Goal: Task Accomplishment & Management: Manage account settings

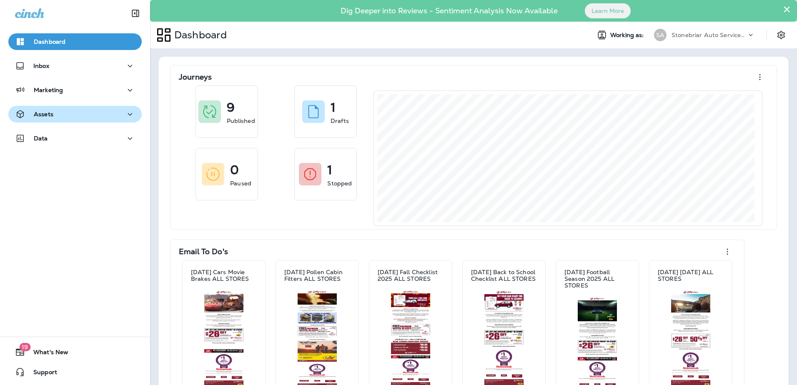
click at [98, 118] on div "Assets" at bounding box center [75, 114] width 120 height 10
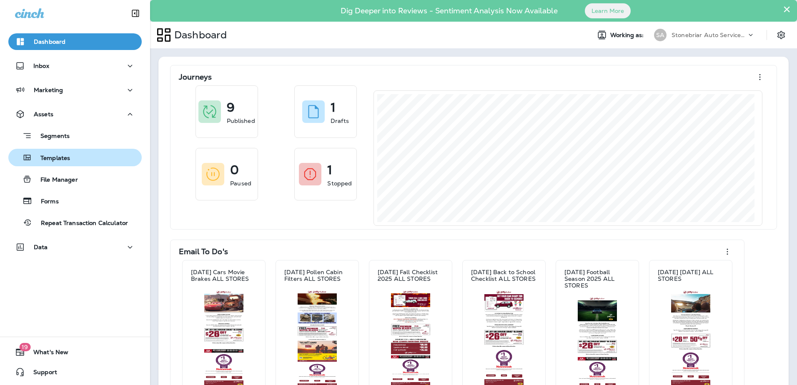
click at [88, 161] on div "Templates" at bounding box center [75, 157] width 127 height 13
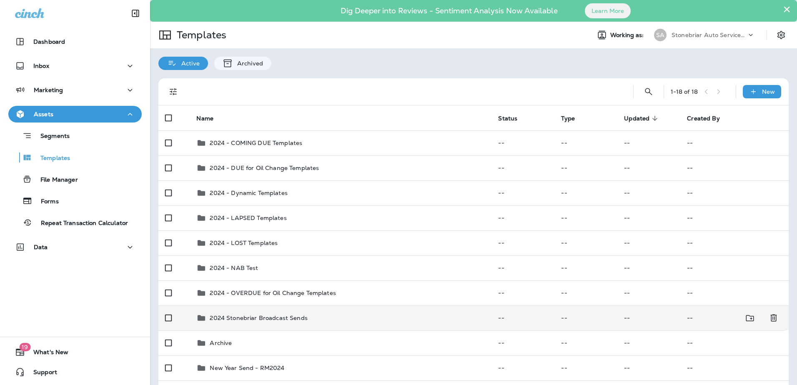
click at [250, 315] on p "2024 Stonebriar Broadcast Sends" at bounding box center [259, 318] width 98 height 7
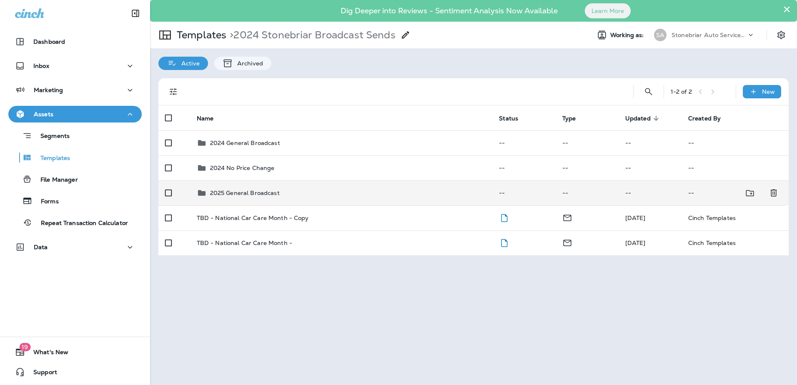
click at [244, 184] on td "2025 General Broadcast" at bounding box center [341, 192] width 303 height 25
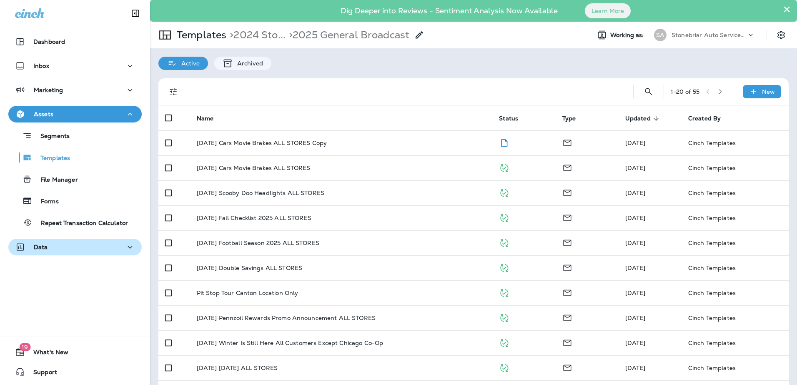
click at [87, 251] on div "Data" at bounding box center [75, 247] width 120 height 10
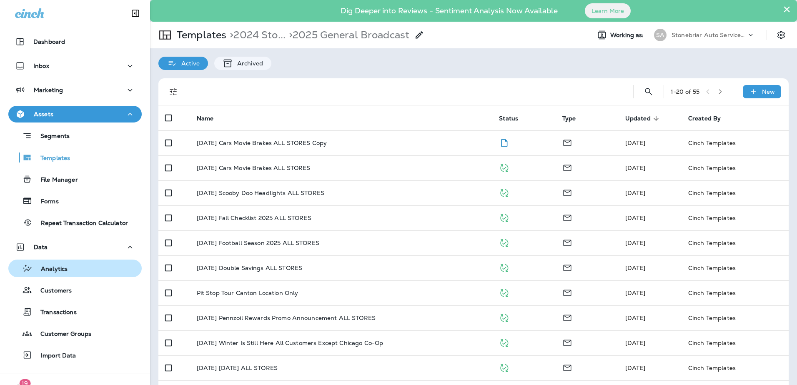
click at [65, 269] on p "Analytics" at bounding box center [50, 270] width 35 height 8
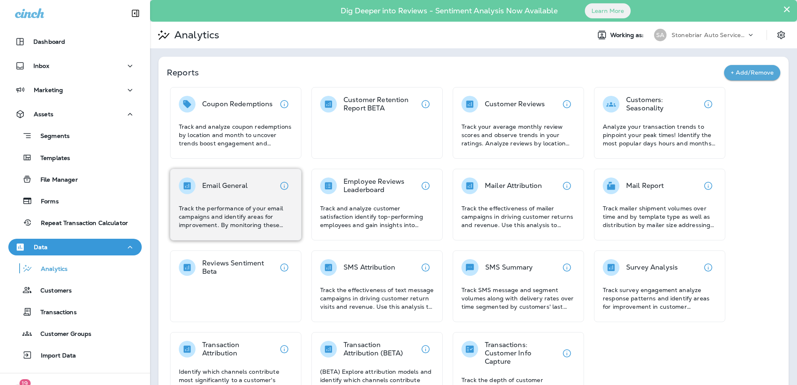
click at [227, 185] on p "Email General" at bounding box center [224, 186] width 45 height 8
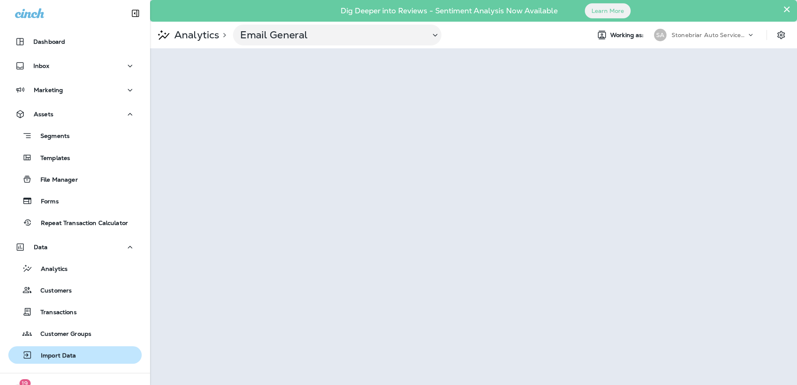
scroll to position [36, 0]
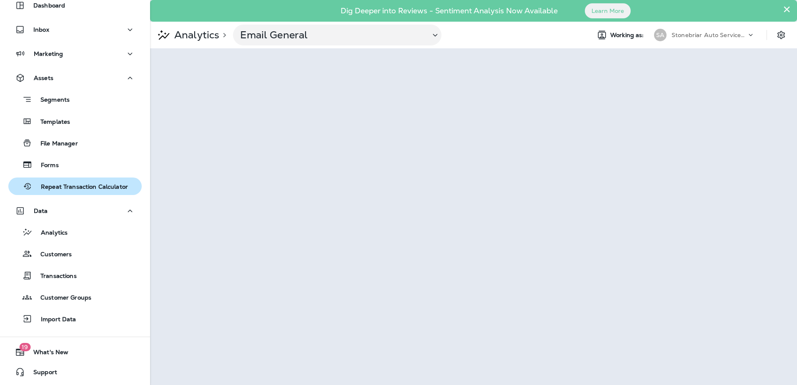
drag, startPoint x: 63, startPoint y: 93, endPoint x: 65, endPoint y: 179, distance: 86.3
click at [63, 93] on button "Segments" at bounding box center [74, 99] width 133 height 18
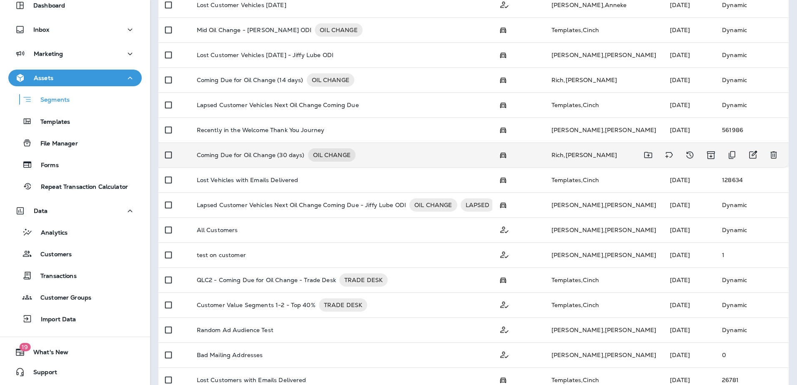
scroll to position [221, 0]
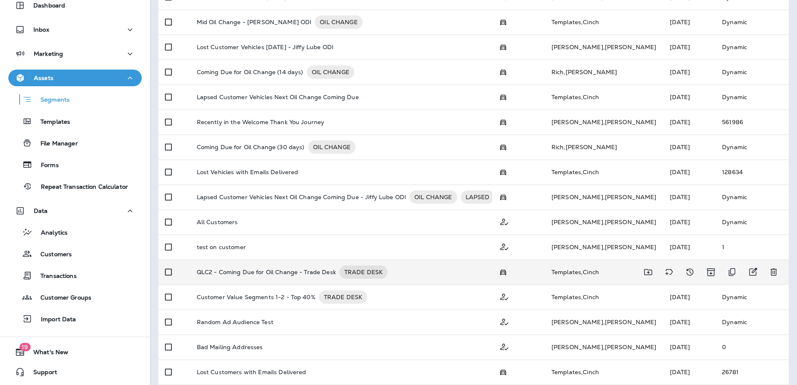
click at [263, 267] on p "QLC2 - Coming Due for Oil Change - Trade Desk" at bounding box center [266, 272] width 139 height 13
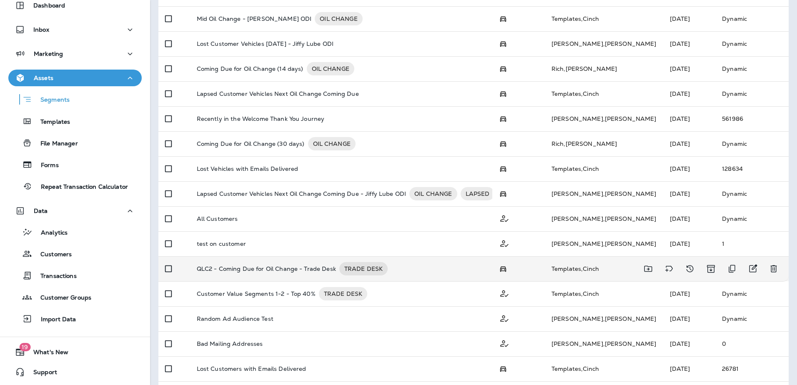
scroll to position [221, 0]
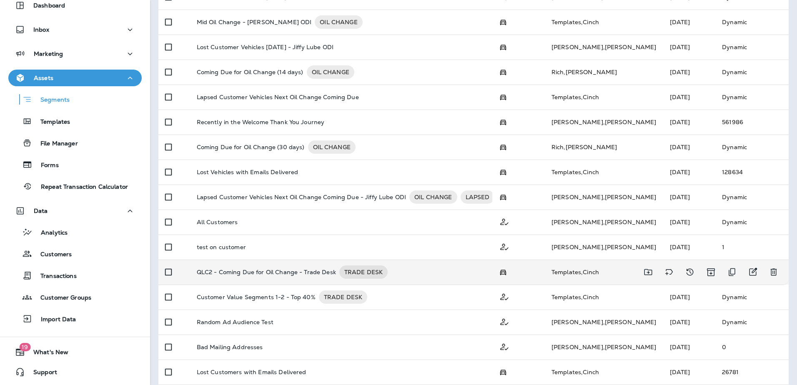
click at [304, 275] on p "QLC2 - Coming Due for Oil Change - Trade Desk" at bounding box center [266, 272] width 139 height 13
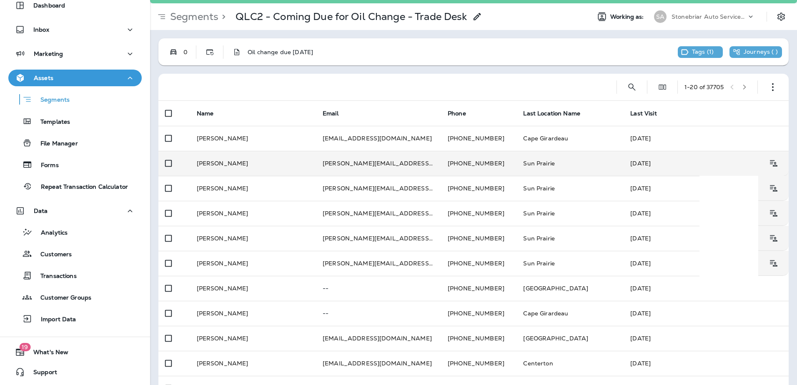
scroll to position [18, 0]
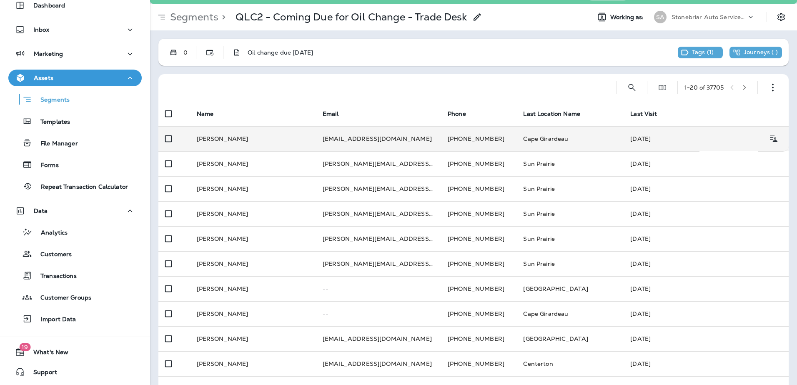
click at [634, 140] on td "[DATE]" at bounding box center [661, 138] width 75 height 25
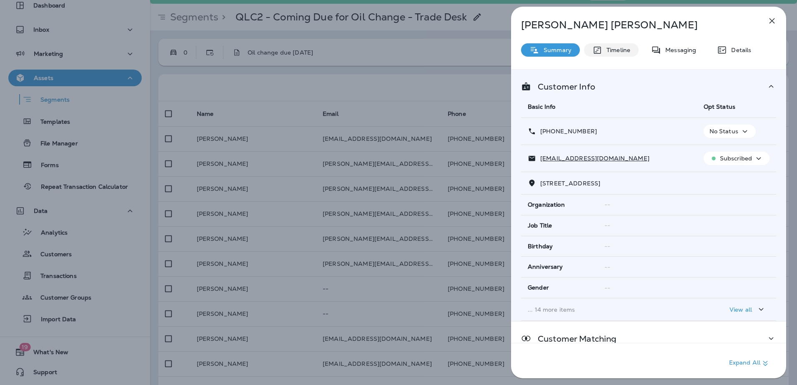
click at [619, 52] on p "Timeline" at bounding box center [616, 50] width 28 height 7
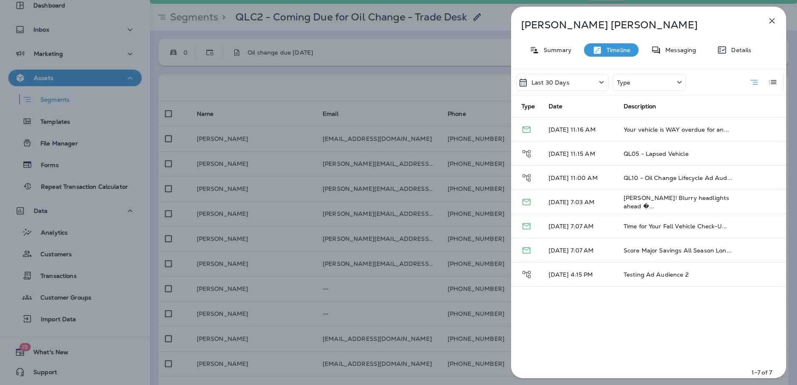
click at [729, 58] on div "[PERSON_NAME] Summary Timeline Messaging Details Last 30 Days Type Type Date De…" at bounding box center [648, 195] width 275 height 377
click at [730, 49] on p "Details" at bounding box center [739, 50] width 24 height 7
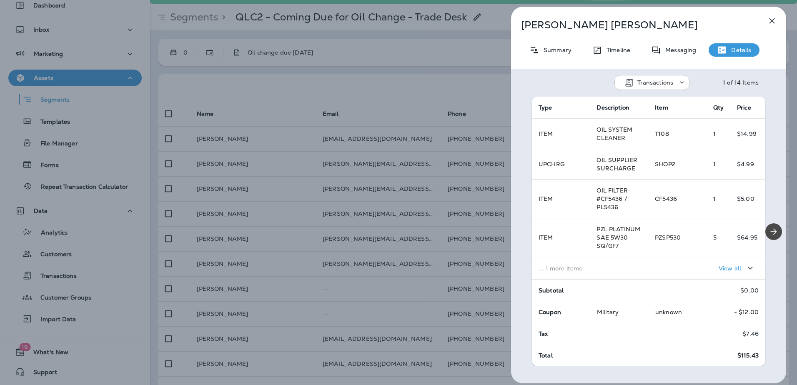
scroll to position [150, 0]
click at [388, 148] on div "[PERSON_NAME] Summary Timeline Messaging Details Transactions 1 of 14 Items Loc…" at bounding box center [398, 192] width 797 height 385
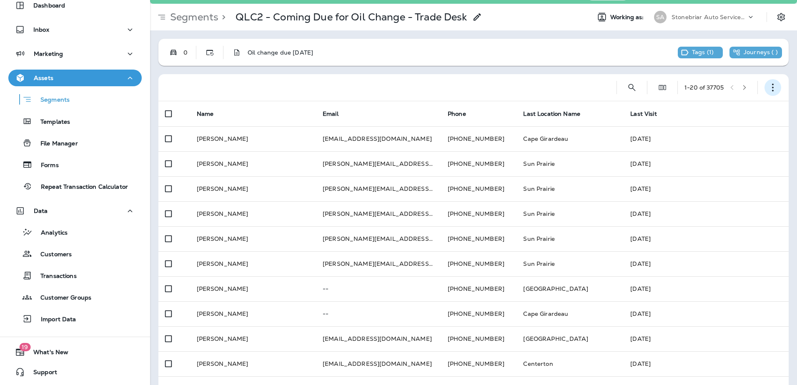
click at [765, 83] on button "button" at bounding box center [773, 87] width 17 height 17
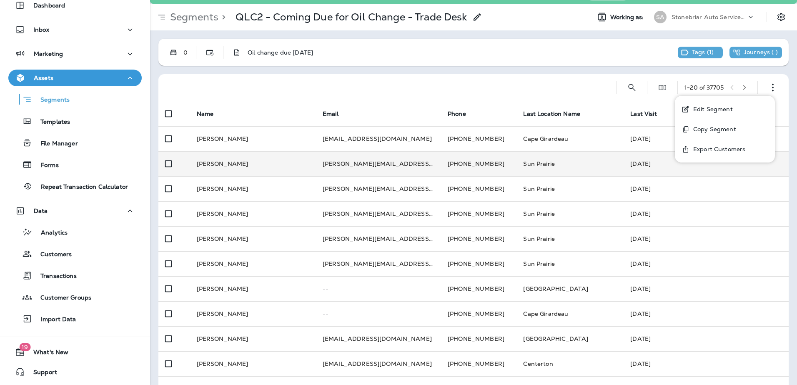
click at [713, 152] on p "Export Customers" at bounding box center [717, 149] width 55 height 7
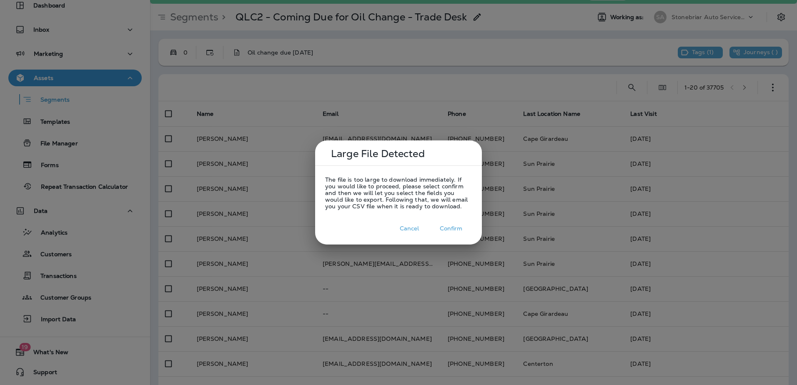
click at [456, 225] on button "Confirm" at bounding box center [451, 228] width 42 height 13
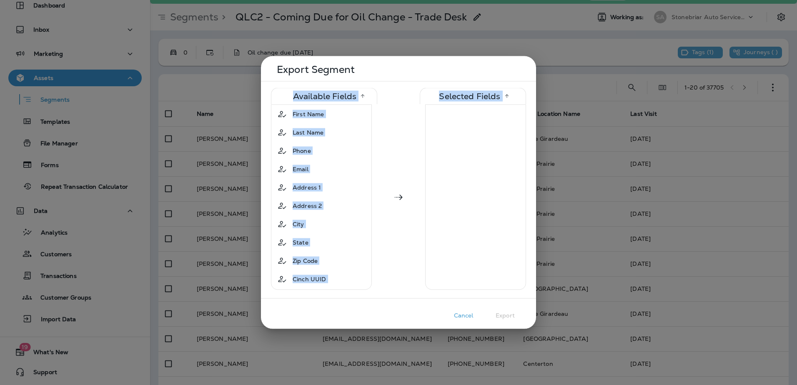
drag, startPoint x: 427, startPoint y: 81, endPoint x: 442, endPoint y: 119, distance: 40.6
click at [442, 119] on div "Export Segment Available Fields Selected Fields First Name Last Name Phone Emai…" at bounding box center [398, 192] width 275 height 273
drag, startPoint x: 442, startPoint y: 119, endPoint x: 396, endPoint y: 73, distance: 65.1
click at [396, 70] on p "Export Segment" at bounding box center [400, 69] width 246 height 7
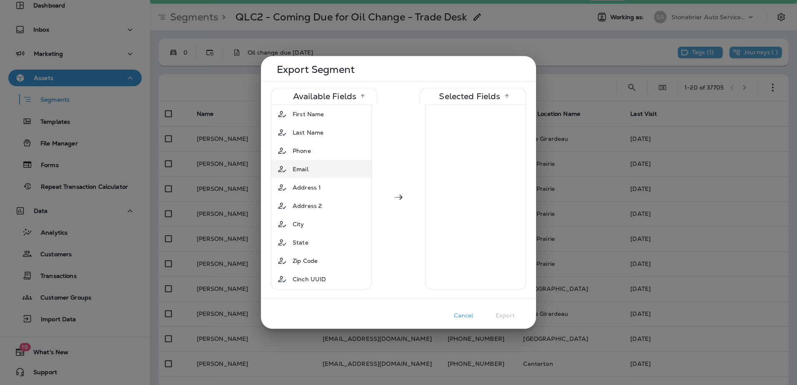
click at [323, 169] on div "Email" at bounding box center [321, 169] width 97 height 15
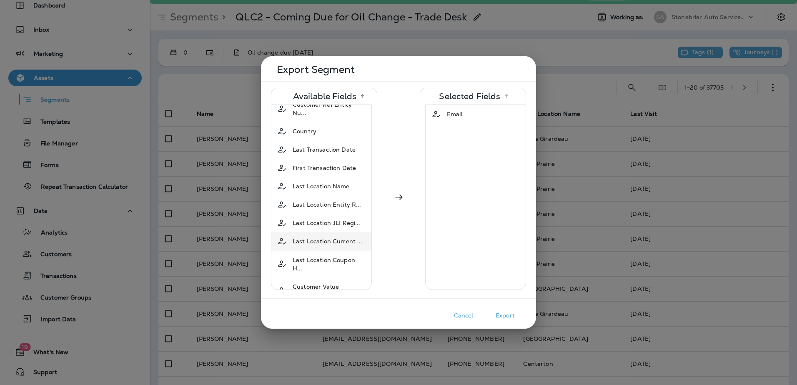
scroll to position [417, 0]
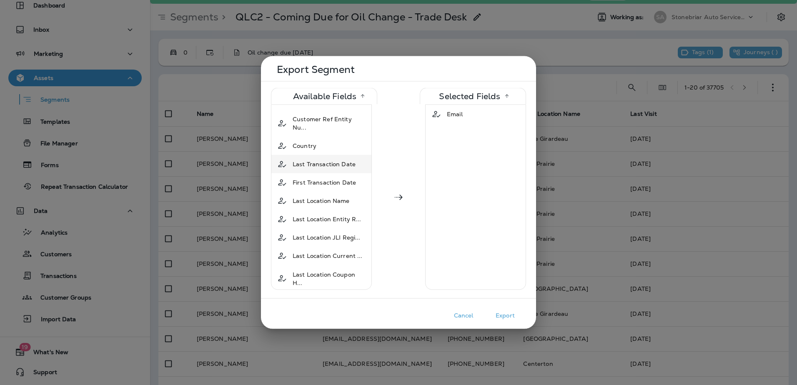
click at [303, 160] on span "Last Transaction Date" at bounding box center [324, 164] width 63 height 8
click at [501, 315] on button "Export" at bounding box center [505, 315] width 42 height 13
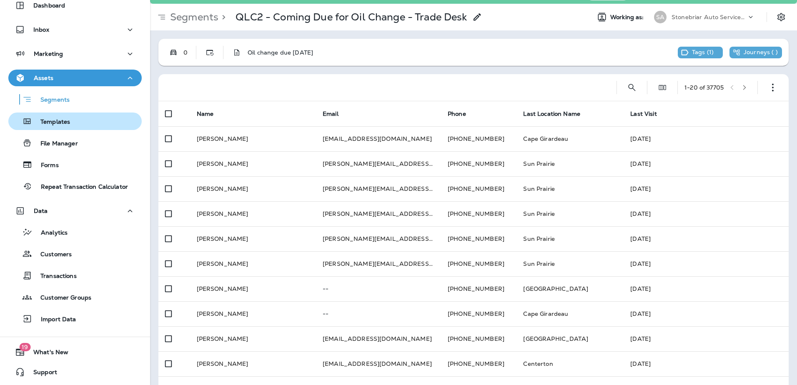
drag, startPoint x: 53, startPoint y: 97, endPoint x: 92, endPoint y: 120, distance: 45.0
click at [53, 97] on p "Segments" at bounding box center [51, 100] width 38 height 8
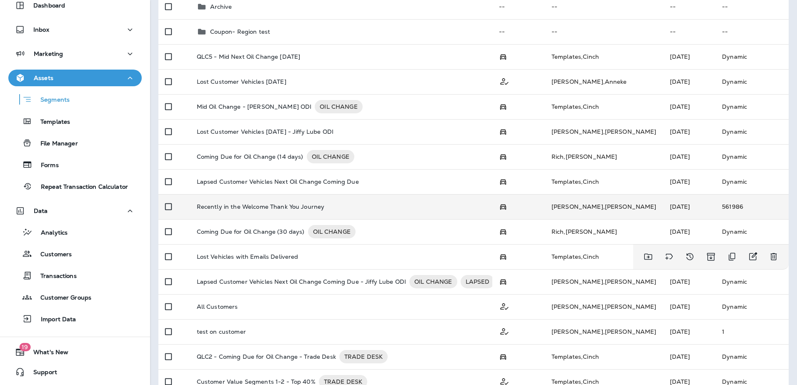
scroll to position [54, 0]
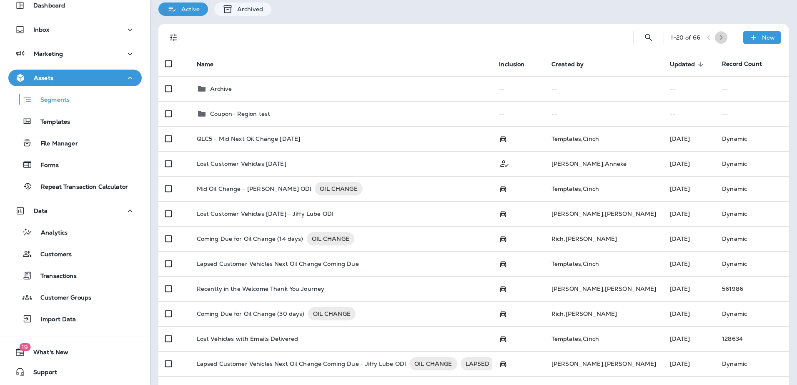
click at [719, 35] on icon "button" at bounding box center [721, 38] width 6 height 6
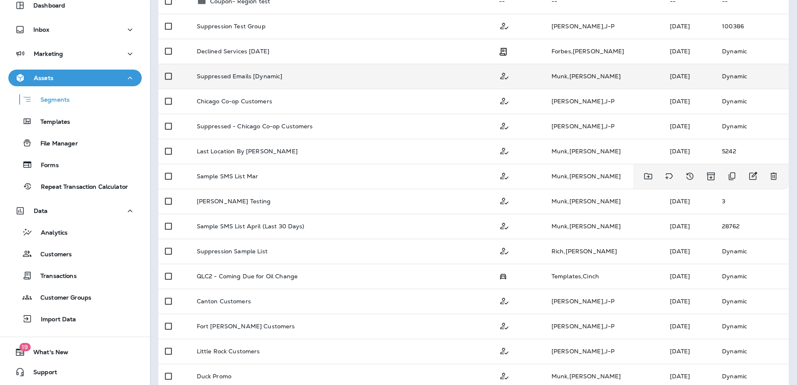
scroll to position [304, 0]
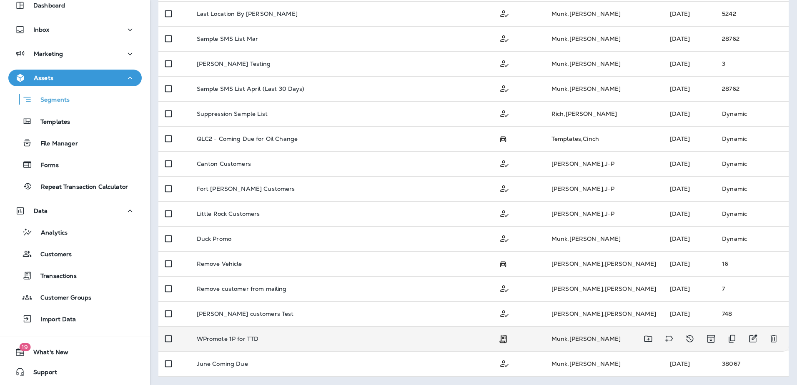
click at [253, 339] on p "WPromote 1P for TTD" at bounding box center [228, 339] width 62 height 7
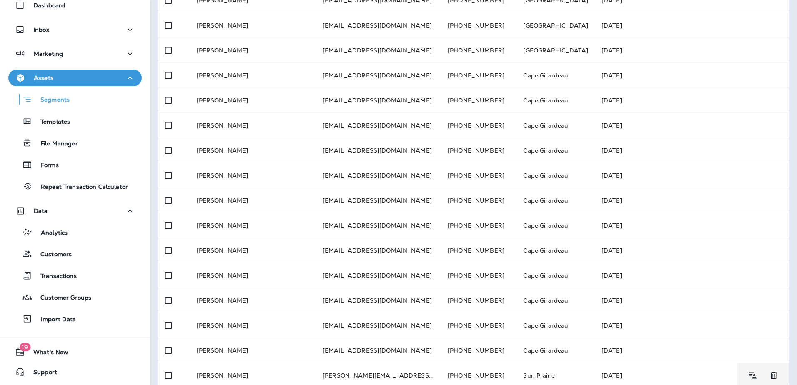
scroll to position [250, 0]
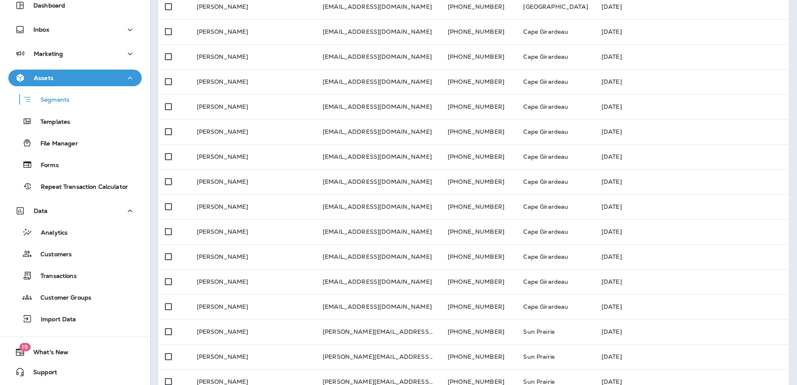
drag, startPoint x: 152, startPoint y: 325, endPoint x: 148, endPoint y: 331, distance: 6.7
drag, startPoint x: 148, startPoint y: 331, endPoint x: 132, endPoint y: 335, distance: 17.3
click at [131, 335] on div "Dashboard Inbox Marketing Assets Segments Templates File Manager Forms Repeat T…" at bounding box center [75, 164] width 150 height 351
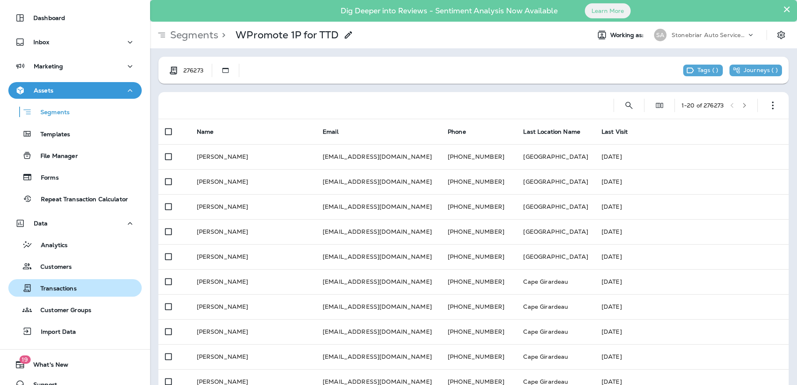
scroll to position [36, 0]
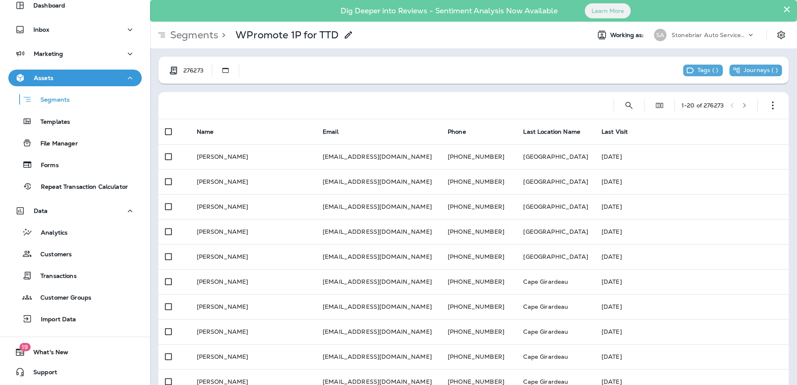
click at [69, 223] on div "Analytics Customers Transactions Customer Groups Import Data" at bounding box center [74, 273] width 133 height 108
click at [70, 229] on div "Analytics" at bounding box center [75, 232] width 127 height 13
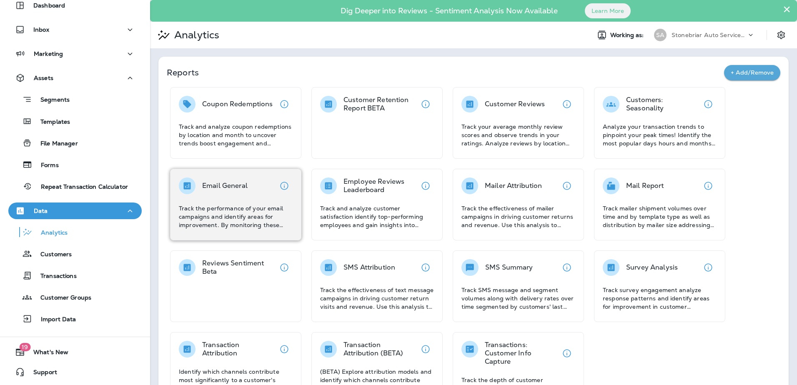
click at [272, 198] on div "Email General Track the performance of your email campaigns and identify areas …" at bounding box center [236, 204] width 114 height 52
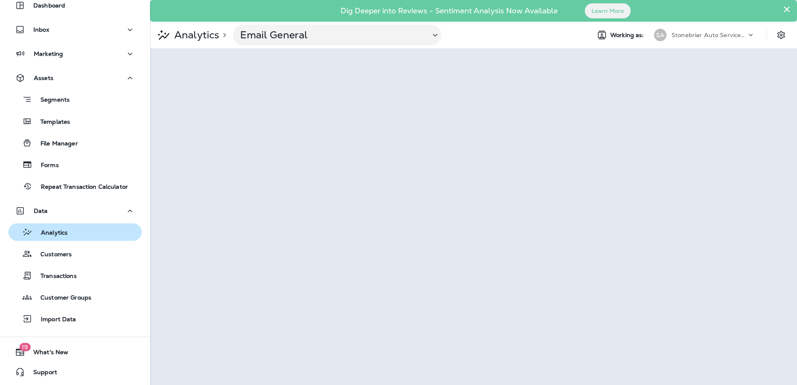
click at [65, 235] on p "Analytics" at bounding box center [50, 233] width 35 height 8
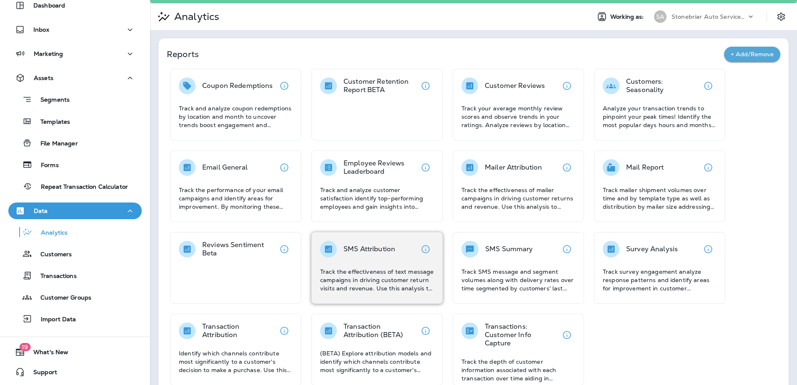
scroll to position [35, 0]
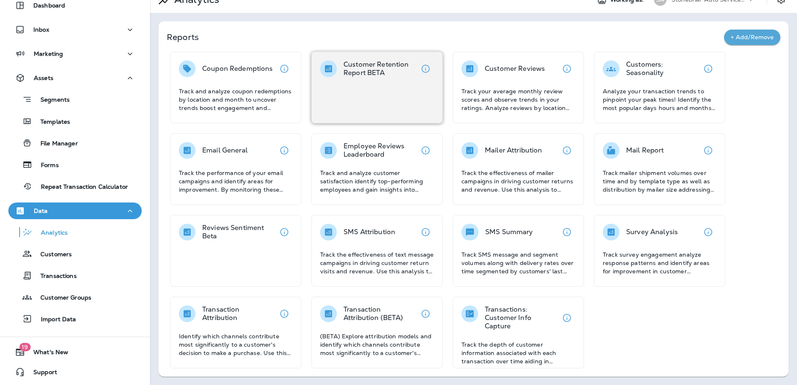
click at [396, 65] on p "Customer Retention Report BETA" at bounding box center [380, 68] width 74 height 17
